Goal: Transaction & Acquisition: Purchase product/service

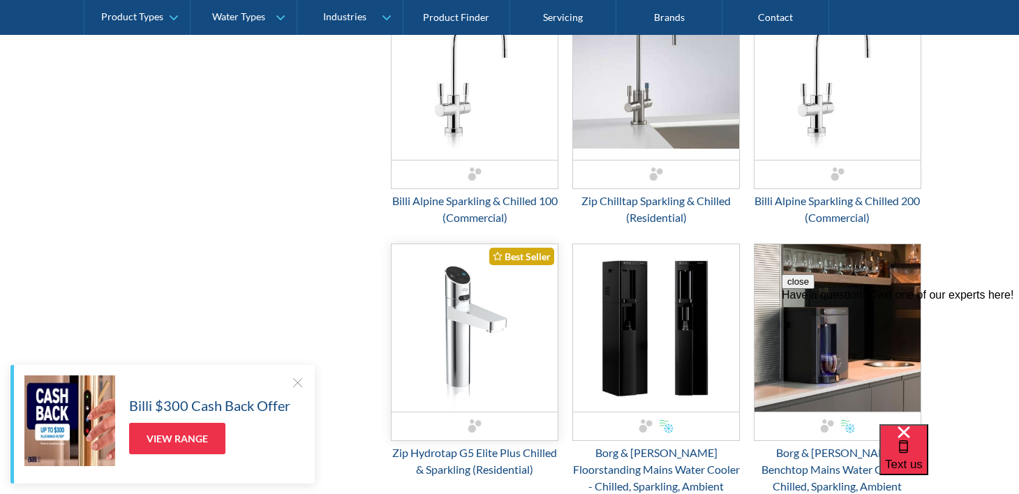
scroll to position [767, 0]
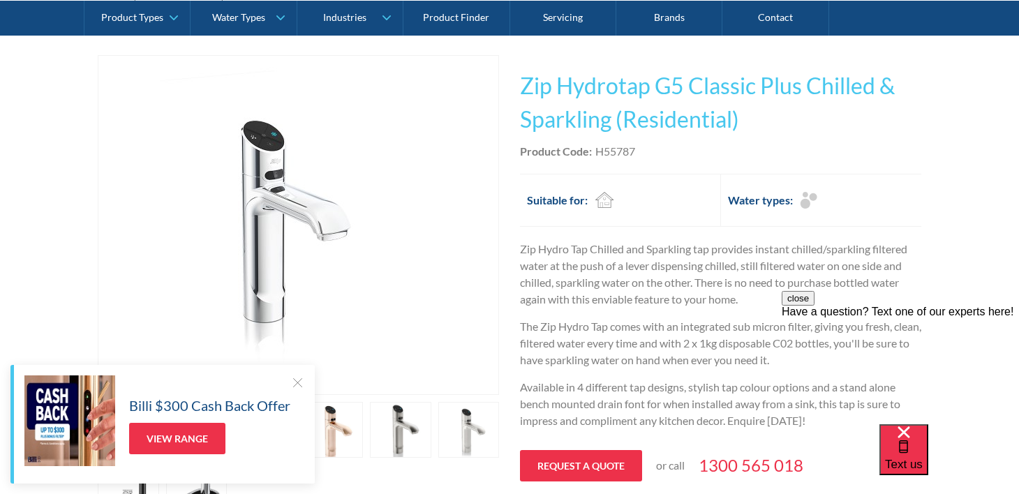
scroll to position [279, 0]
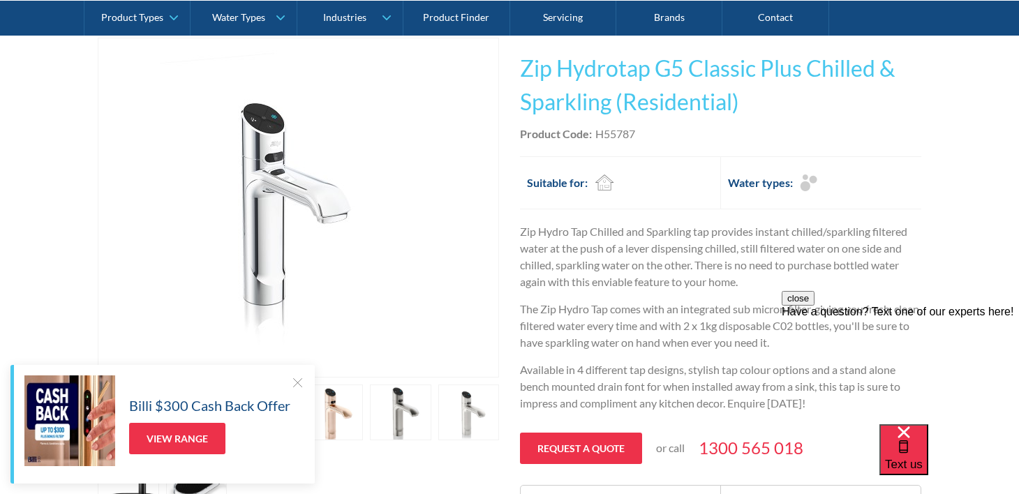
click at [814, 306] on button "close" at bounding box center [797, 298] width 33 height 15
click at [296, 377] on div at bounding box center [297, 382] width 14 height 14
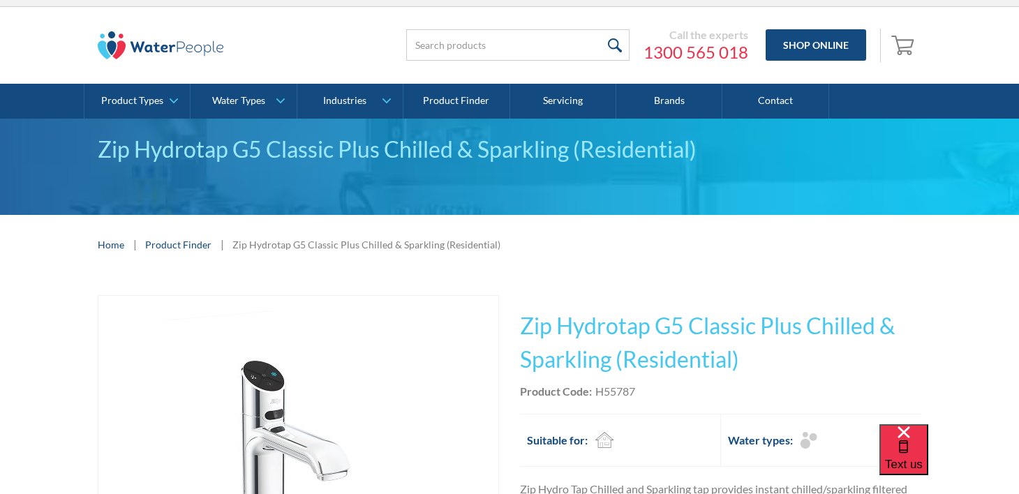
scroll to position [0, 0]
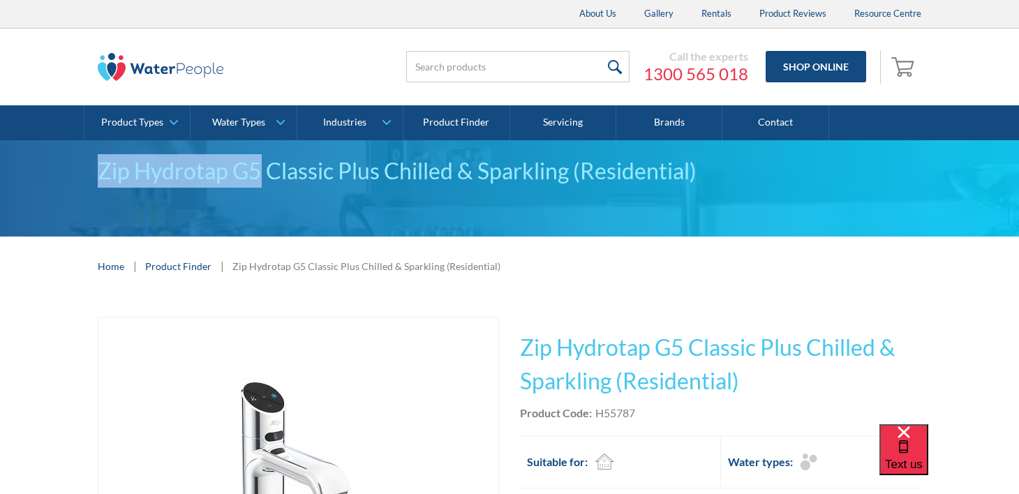
drag, startPoint x: 263, startPoint y: 169, endPoint x: 84, endPoint y: 167, distance: 179.3
click at [84, 167] on div "Zip Hydrotap G5 Classic Plus Chilled & Sparkling (Residential)" at bounding box center [509, 188] width 1019 height 96
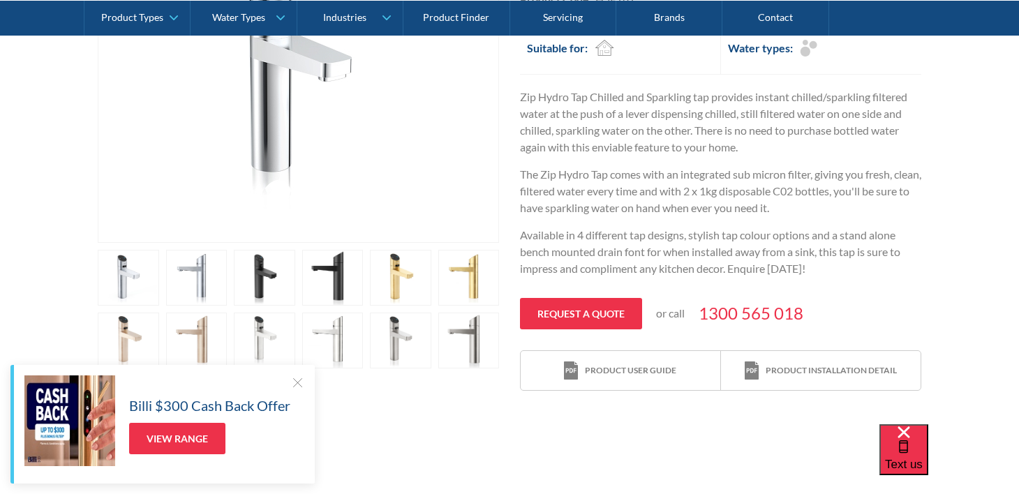
scroll to position [419, 0]
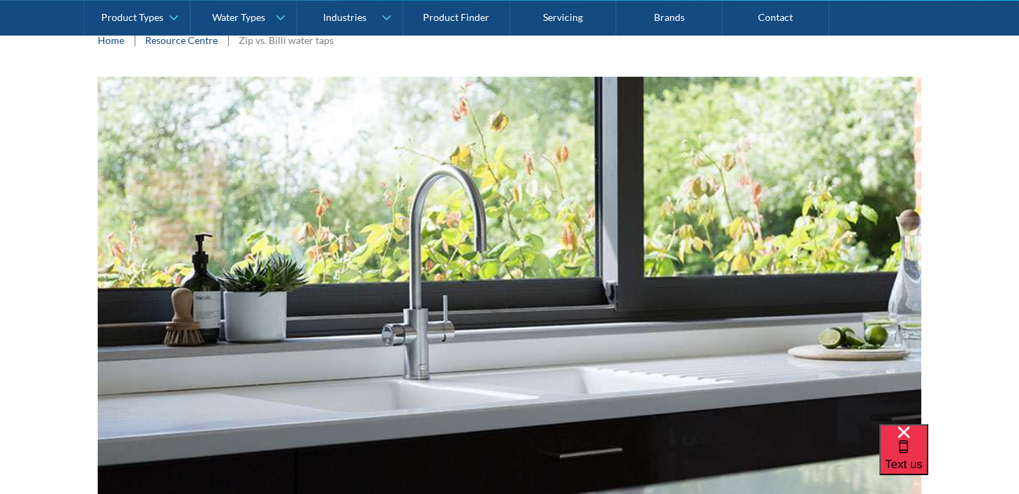
scroll to position [129, 0]
